Goal: Transaction & Acquisition: Subscribe to service/newsletter

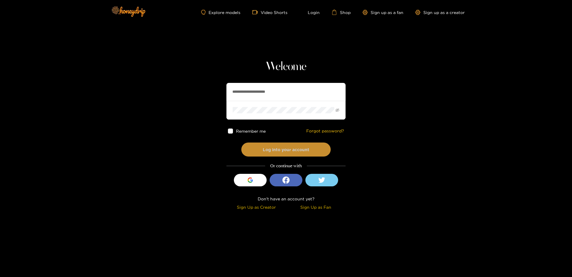
click at [272, 145] on button "Log into your account" at bounding box center [285, 149] width 89 height 14
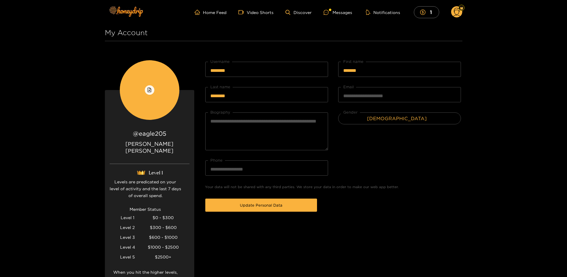
click at [354, 13] on ul "Home Feed Video Shorts Discover Messages Notifications 1" at bounding box center [327, 12] width 267 height 12
click at [350, 14] on div "Messages" at bounding box center [337, 12] width 29 height 7
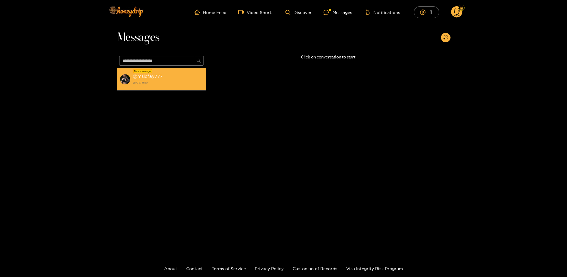
click at [149, 78] on strong "@ mslefay777" at bounding box center [148, 76] width 30 height 5
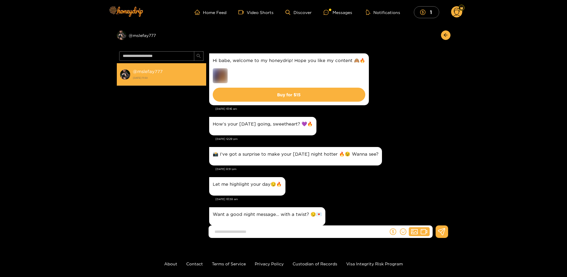
click at [140, 67] on li "@ mslefay777 [DATE] 11:50" at bounding box center [161, 74] width 89 height 23
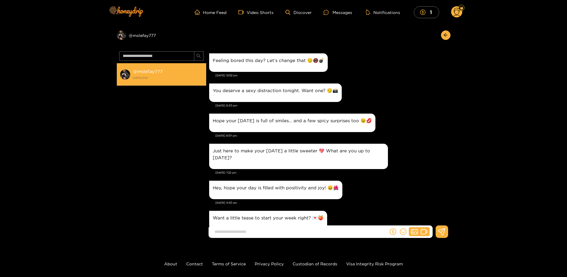
click at [129, 72] on img at bounding box center [125, 74] width 11 height 11
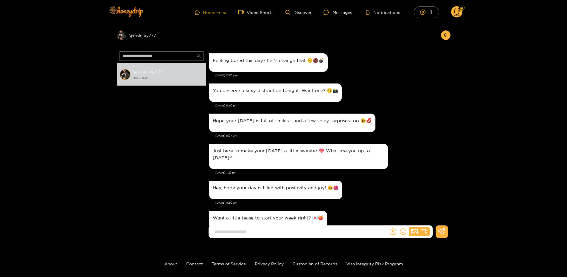
click at [217, 12] on link "Home Feed" at bounding box center [210, 12] width 32 height 5
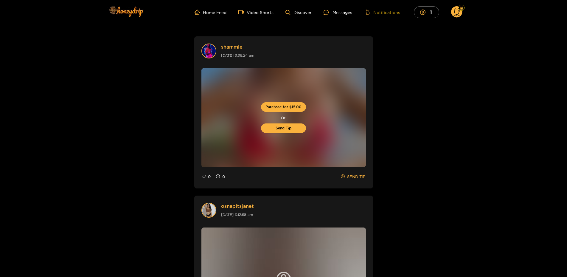
click at [376, 12] on button "Notifications" at bounding box center [383, 12] width 38 height 6
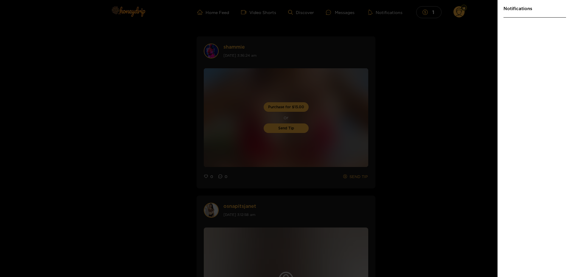
click at [377, 16] on div at bounding box center [286, 138] width 572 height 277
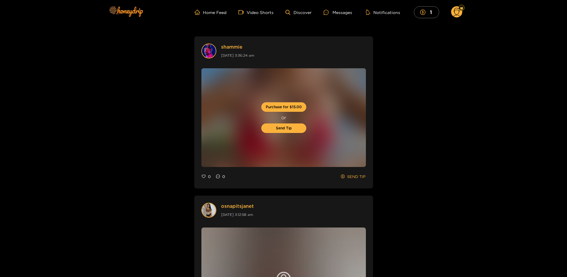
click at [452, 15] on icon at bounding box center [456, 12] width 11 height 12
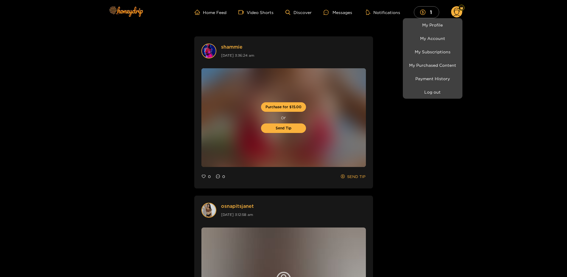
click at [439, 46] on li "My Subscriptions" at bounding box center [433, 51] width 60 height 13
click at [437, 50] on link "My Subscriptions" at bounding box center [432, 51] width 57 height 10
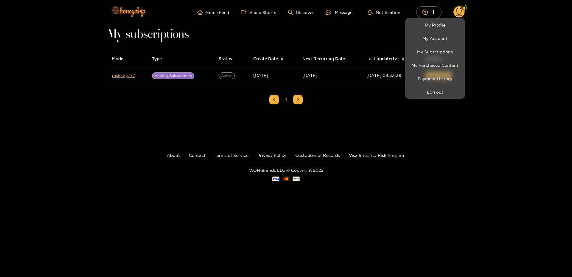
click at [342, 124] on div at bounding box center [286, 138] width 572 height 277
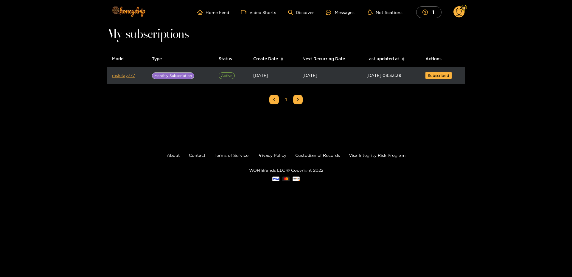
click at [123, 75] on link "mslefay777" at bounding box center [123, 75] width 23 height 4
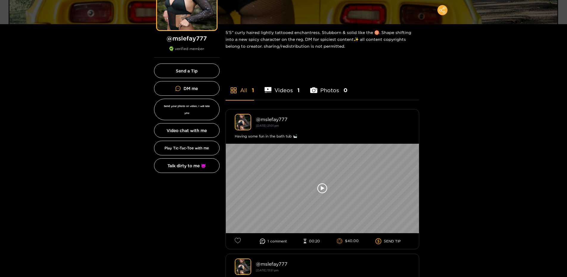
scroll to position [91, 0]
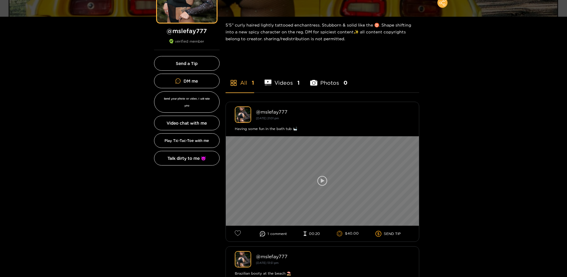
click at [318, 152] on div at bounding box center [322, 180] width 193 height 89
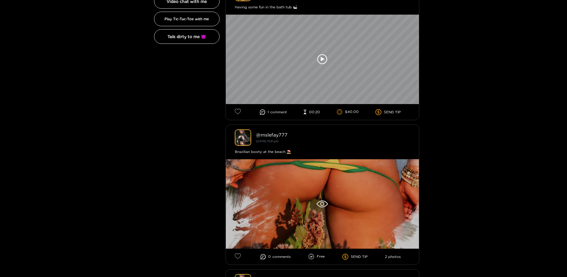
scroll to position [304, 0]
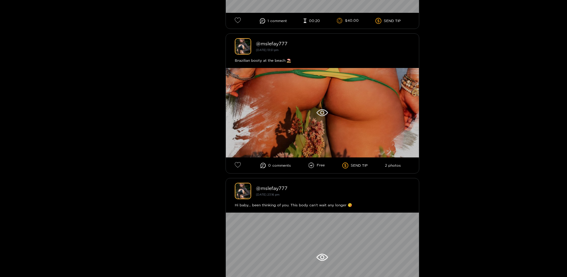
click at [304, 92] on div at bounding box center [322, 112] width 193 height 89
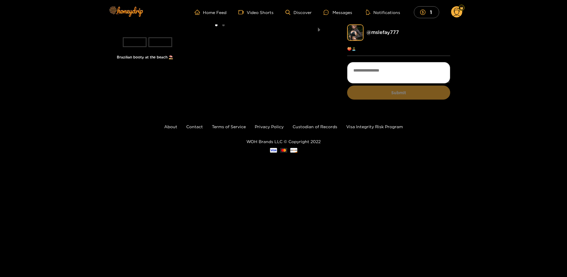
click at [159, 47] on li "slide item 2" at bounding box center [160, 42] width 24 height 10
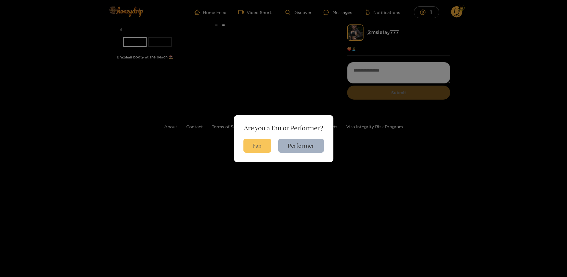
click at [255, 147] on button "Fan" at bounding box center [257, 145] width 28 height 14
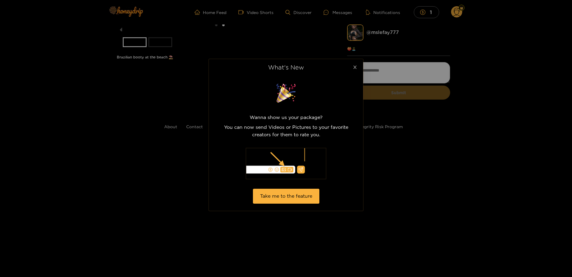
click at [358, 70] on span "Close" at bounding box center [354, 67] width 17 height 17
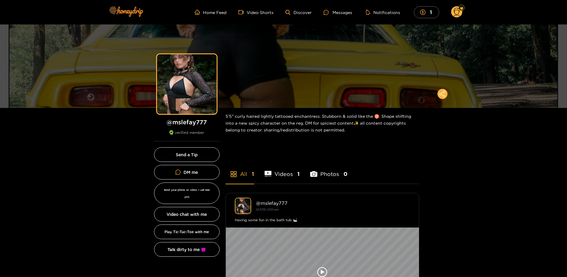
click at [457, 15] on icon at bounding box center [456, 13] width 7 height 10
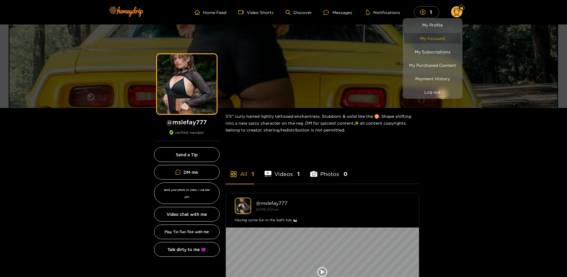
click at [432, 41] on link "My Account" at bounding box center [432, 38] width 57 height 10
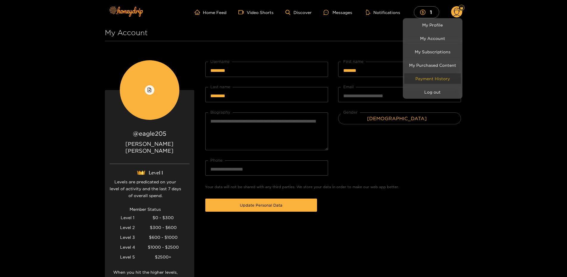
click at [424, 78] on link "Payment History" at bounding box center [432, 78] width 57 height 10
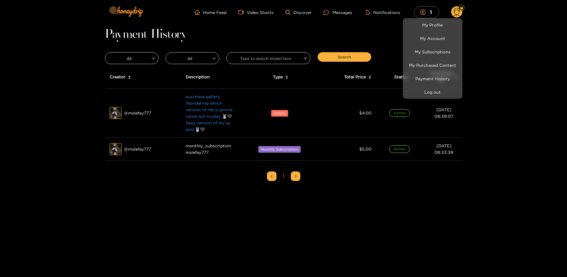
click at [347, 189] on div at bounding box center [283, 138] width 567 height 277
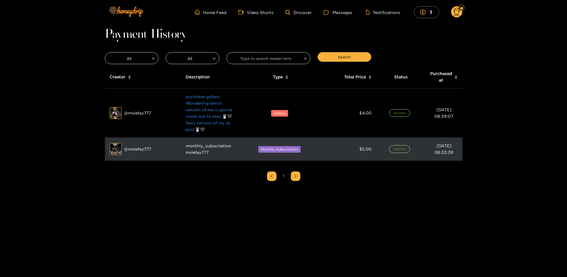
click at [118, 148] on div "Preview" at bounding box center [115, 149] width 21 height 17
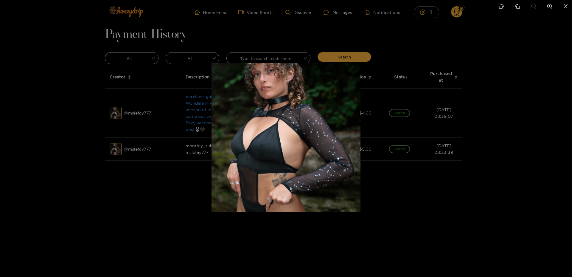
click at [263, 133] on img at bounding box center [285, 137] width 149 height 149
click at [146, 150] on div at bounding box center [286, 138] width 572 height 277
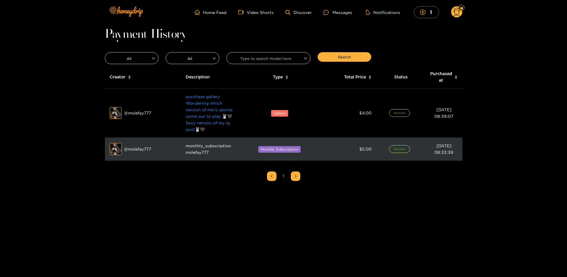
click at [191, 152] on span "monthly_subscription mslefay777" at bounding box center [209, 148] width 46 height 11
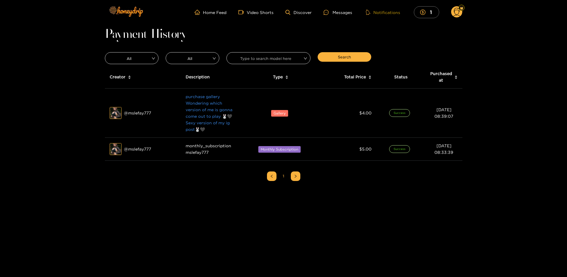
click at [399, 10] on button "Notifications" at bounding box center [383, 12] width 38 height 6
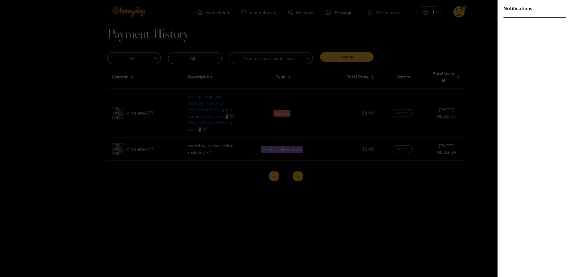
click at [399, 10] on div at bounding box center [286, 138] width 572 height 277
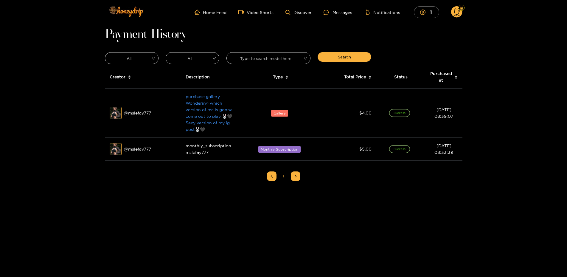
click at [465, 15] on header "Home Feed Video Shorts Discover Messages Notifications 1 1 0" at bounding box center [283, 12] width 567 height 24
click at [461, 15] on circle at bounding box center [456, 11] width 11 height 11
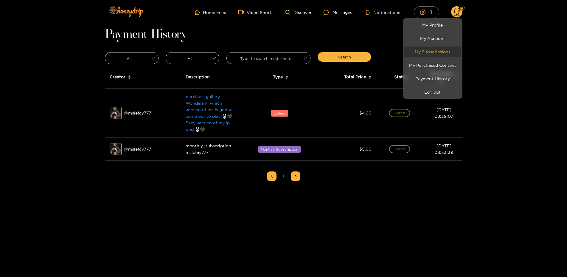
click at [439, 48] on link "My Subscriptions" at bounding box center [432, 51] width 57 height 10
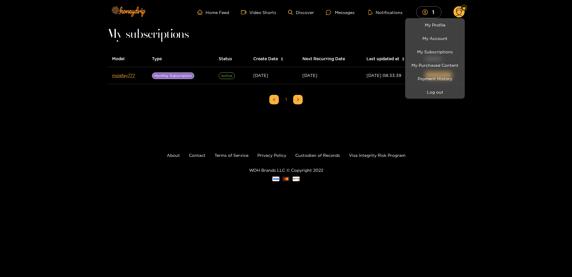
click at [127, 77] on div at bounding box center [286, 138] width 572 height 277
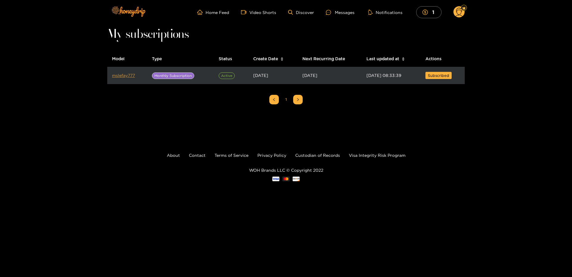
click at [128, 75] on link "mslefay777" at bounding box center [123, 75] width 23 height 4
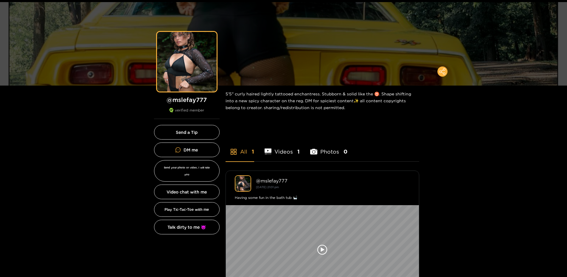
scroll to position [61, 0]
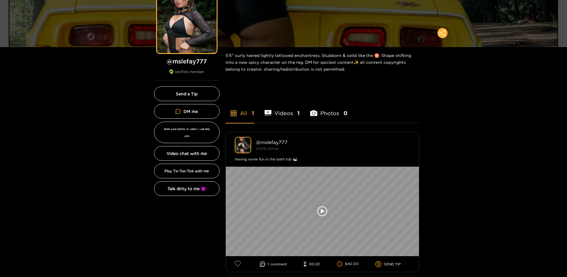
click at [279, 113] on li "Videos 1" at bounding box center [281, 109] width 35 height 27
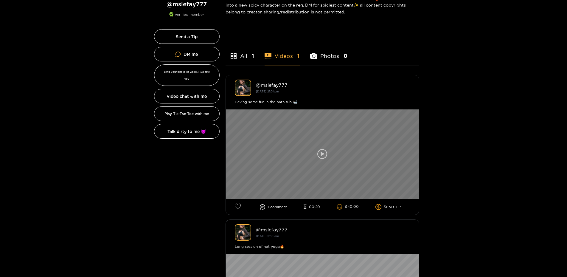
scroll to position [122, 0]
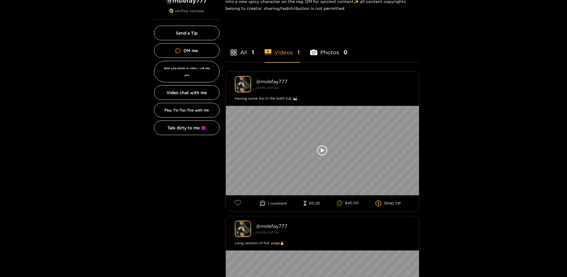
click at [242, 54] on li "All 1" at bounding box center [239, 48] width 29 height 27
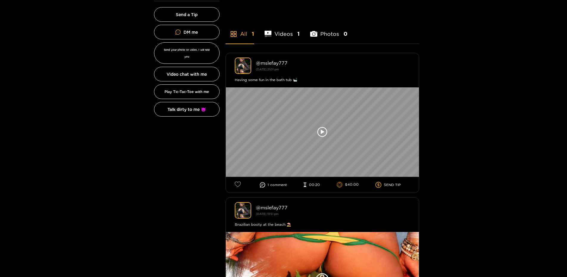
scroll to position [180, 0]
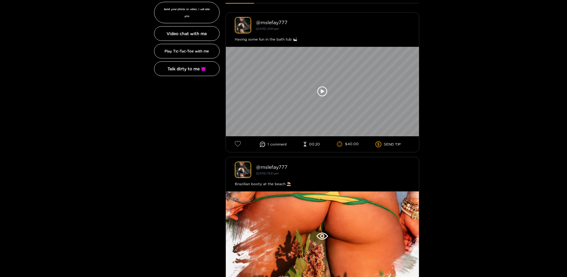
click at [275, 143] on span "comment" at bounding box center [278, 144] width 17 height 4
click at [263, 143] on icon at bounding box center [262, 144] width 3 height 2
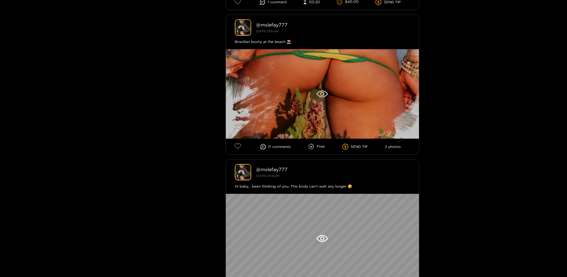
scroll to position [272, 0]
